Goal: Use online tool/utility: Use online tool/utility

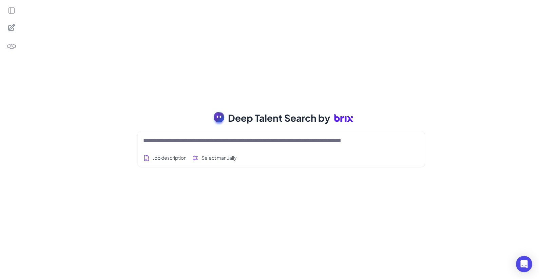
click at [15, 12] on icon at bounding box center [11, 10] width 7 height 7
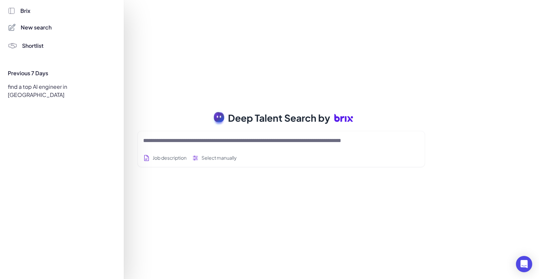
click at [160, 36] on div at bounding box center [269, 139] width 539 height 279
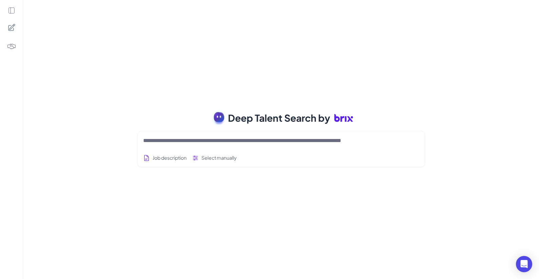
click at [15, 9] on icon at bounding box center [11, 10] width 7 height 7
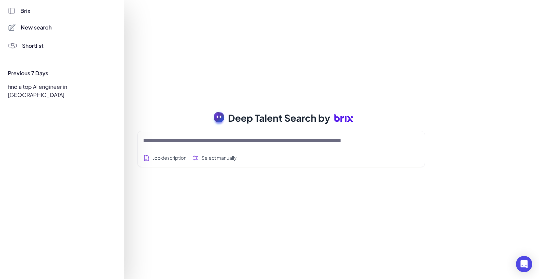
click at [15, 9] on icon at bounding box center [11, 10] width 7 height 7
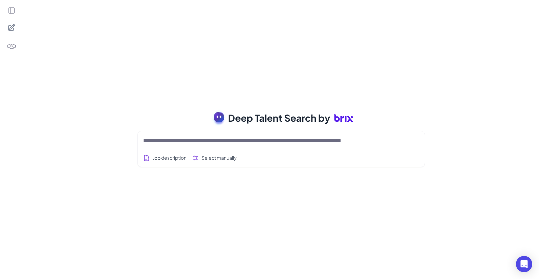
click at [15, 9] on icon at bounding box center [11, 10] width 7 height 7
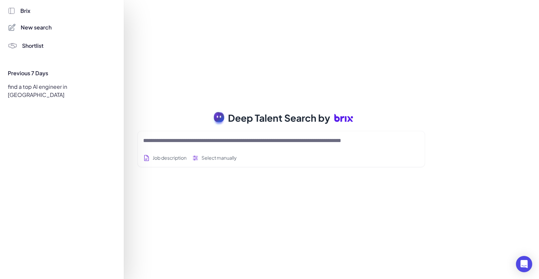
click at [37, 26] on span "New search" at bounding box center [36, 27] width 31 height 8
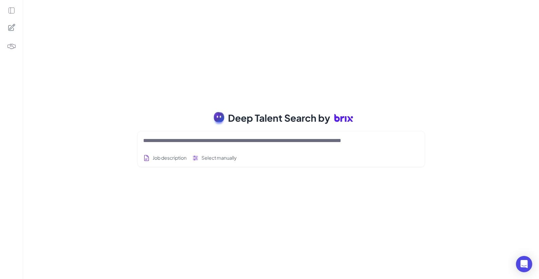
click at [32, 27] on div "Deep Talent Search by Job description Select manually Job Titles Location Years…" at bounding box center [281, 139] width 516 height 279
click at [16, 11] on div at bounding box center [11, 139] width 23 height 279
click at [11, 11] on icon at bounding box center [11, 10] width 7 height 7
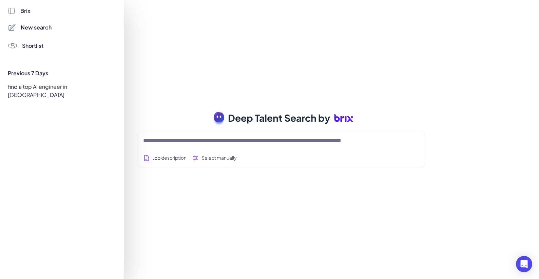
click at [23, 10] on span "Brix" at bounding box center [25, 11] width 10 height 8
click at [150, 41] on div at bounding box center [269, 139] width 539 height 279
